Goal: Transaction & Acquisition: Purchase product/service

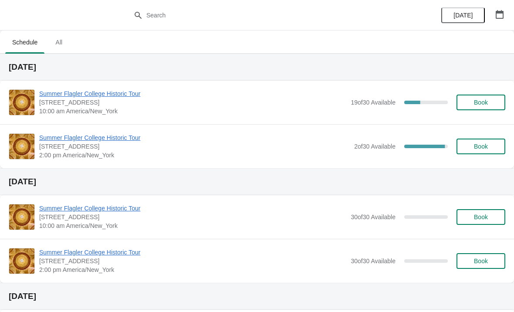
click at [61, 91] on span "Summer Flagler College Historic Tour" at bounding box center [192, 93] width 307 height 9
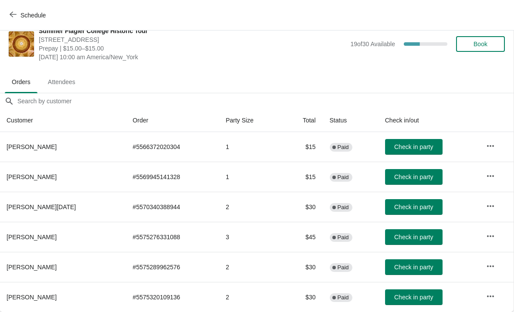
scroll to position [13, 0]
click at [11, 13] on icon "button" at bounding box center [13, 14] width 7 height 7
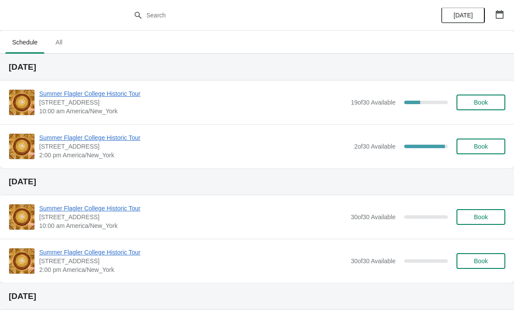
click at [112, 97] on span "Summer Flagler College Historic Tour" at bounding box center [192, 93] width 307 height 9
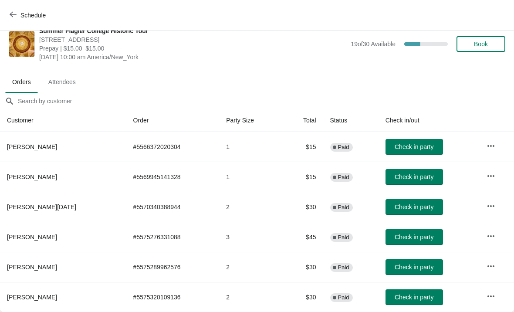
scroll to position [13, 0]
click at [406, 230] on button "Check in party" at bounding box center [413, 237] width 57 height 16
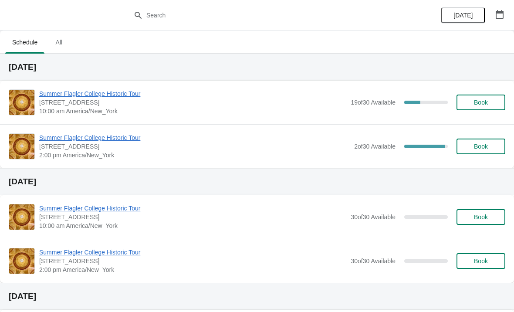
click at [79, 110] on span "10:00 am America/New_York" at bounding box center [192, 111] width 307 height 9
click at [114, 86] on div "Summer Flagler College Historic Tour 74 King Street, St. Augustine, FL, USA 10:…" at bounding box center [257, 103] width 514 height 44
click at [99, 97] on span "Summer Flagler College Historic Tour" at bounding box center [192, 93] width 307 height 9
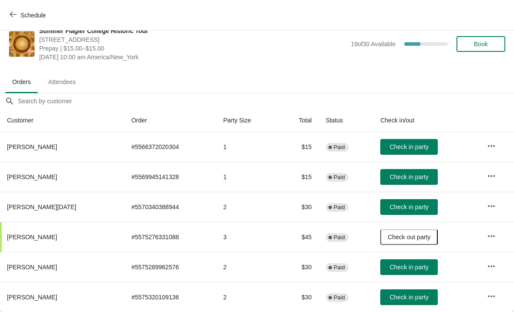
scroll to position [13, 0]
click at [492, 294] on icon "button" at bounding box center [491, 296] width 9 height 9
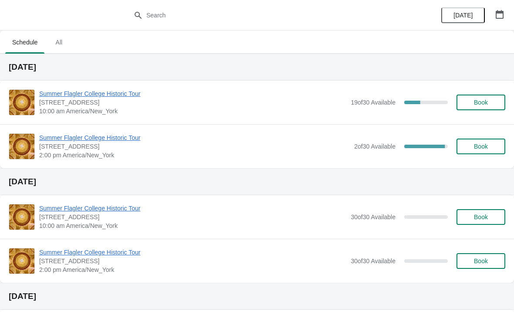
click at [67, 95] on span "Summer Flagler College Historic Tour" at bounding box center [192, 93] width 307 height 9
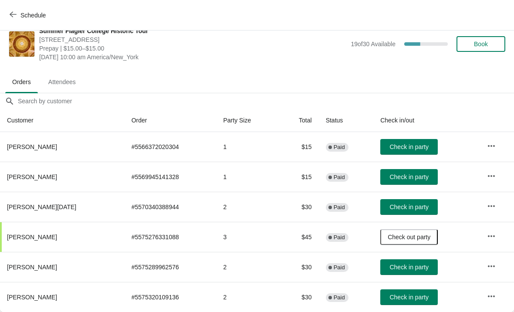
scroll to position [13, 0]
click at [423, 171] on button "Check in party" at bounding box center [408, 177] width 57 height 16
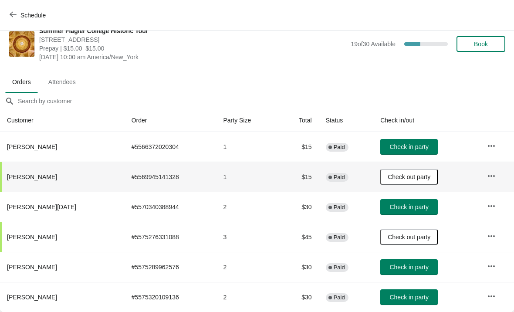
click at [485, 83] on ul "Orders Attendees" at bounding box center [256, 81] width 507 height 23
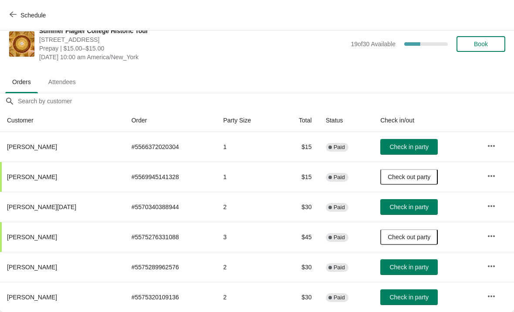
click at [410, 297] on span "Check in party" at bounding box center [408, 296] width 39 height 7
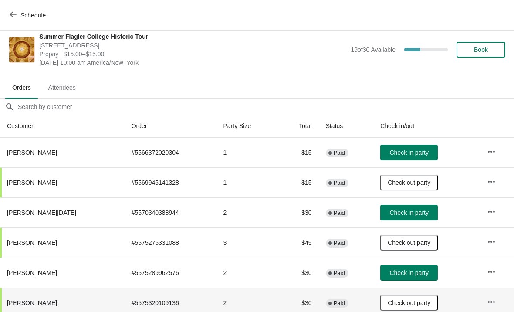
scroll to position [7, 0]
click at [482, 48] on span "Book" at bounding box center [481, 49] width 14 height 7
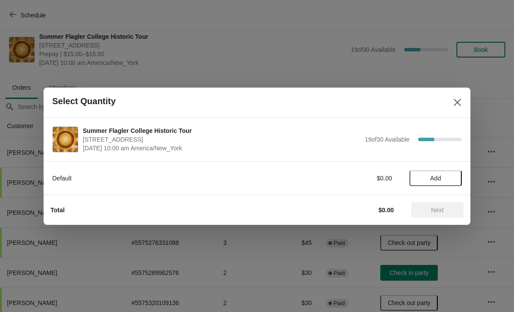
click at [445, 178] on span "Add" at bounding box center [435, 178] width 37 height 7
click at [435, 208] on span "Next" at bounding box center [437, 209] width 13 height 7
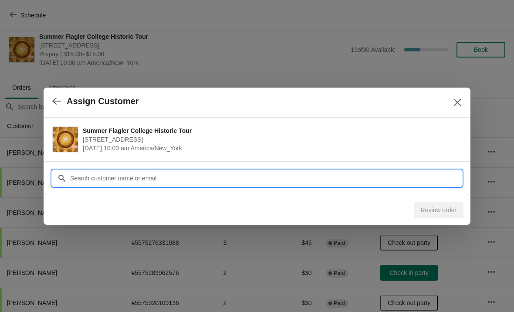
click at [296, 174] on input "Customer" at bounding box center [266, 178] width 392 height 16
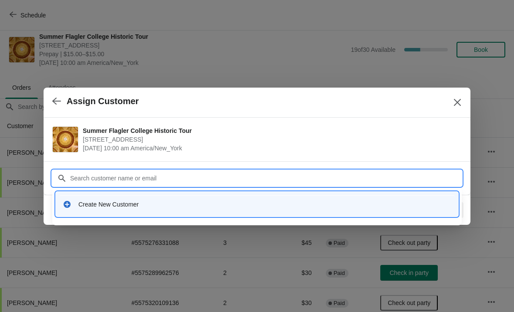
click at [71, 205] on icon at bounding box center [67, 204] width 9 height 9
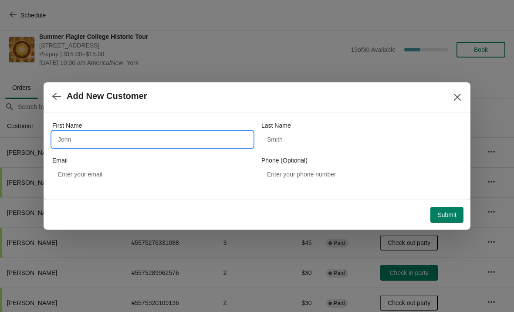
click at [74, 138] on input "First Name" at bounding box center [152, 139] width 200 height 16
type input "[PERSON_NAME]"
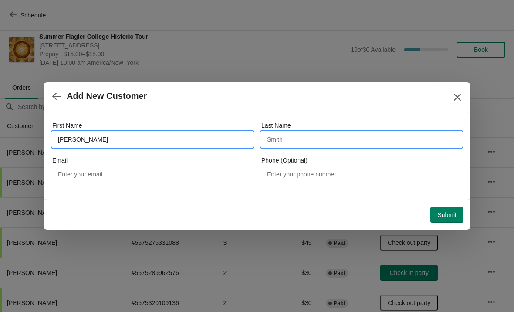
click at [343, 139] on input "Last Name" at bounding box center [361, 139] width 200 height 16
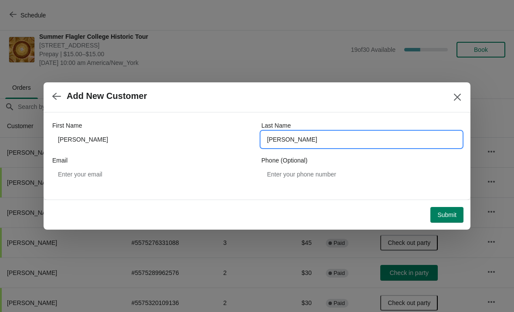
type input "[PERSON_NAME]"
click at [454, 212] on span "Submit" at bounding box center [446, 214] width 19 height 7
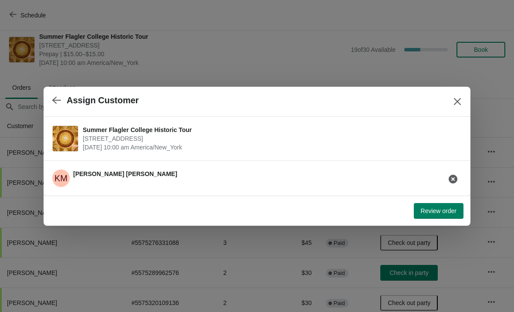
click at [444, 213] on span "Review order" at bounding box center [438, 210] width 36 height 7
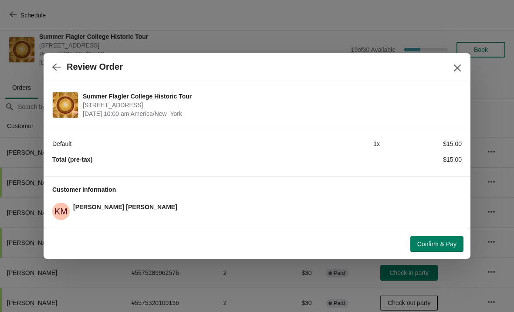
click at [433, 239] on button "Confirm & Pay" at bounding box center [436, 244] width 53 height 16
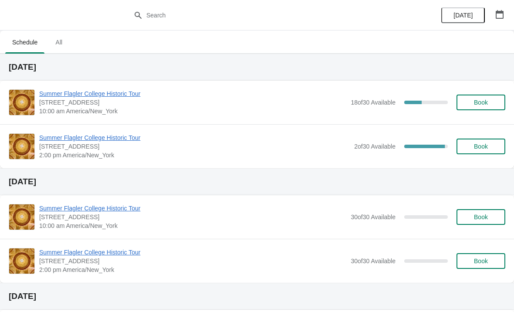
click at [68, 139] on span "Summer Flagler College Historic Tour" at bounding box center [194, 137] width 310 height 9
click at [52, 87] on div "Summer Flagler College Historic Tour 74 King Street, St. Augustine, FL, USA 10:…" at bounding box center [257, 103] width 514 height 44
click at [56, 90] on span "Summer Flagler College Historic Tour" at bounding box center [192, 93] width 307 height 9
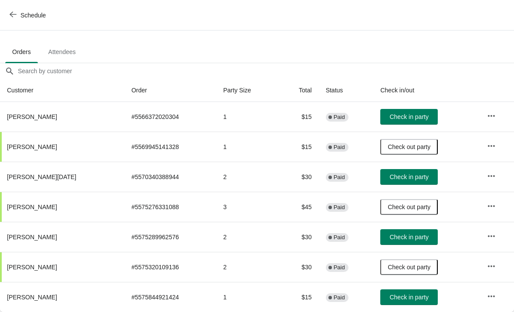
scroll to position [60, -4]
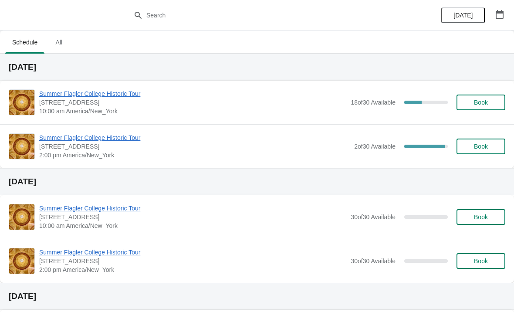
click at [109, 94] on span "Summer Flagler College Historic Tour" at bounding box center [192, 93] width 307 height 9
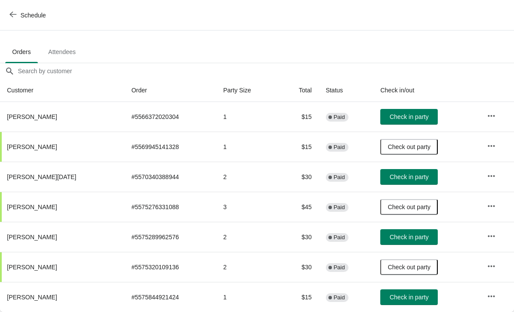
scroll to position [43, 0]
click at [418, 242] on button "Check in party" at bounding box center [408, 237] width 57 height 16
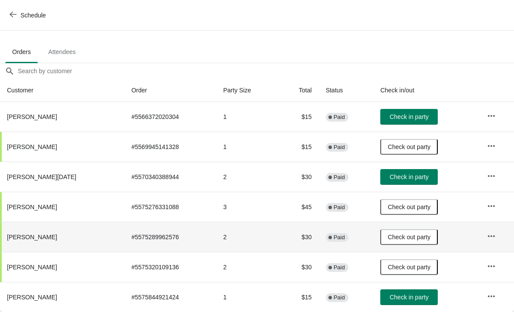
click at [390, 124] on button "Check in party" at bounding box center [408, 117] width 57 height 16
